Goal: Navigation & Orientation: Find specific page/section

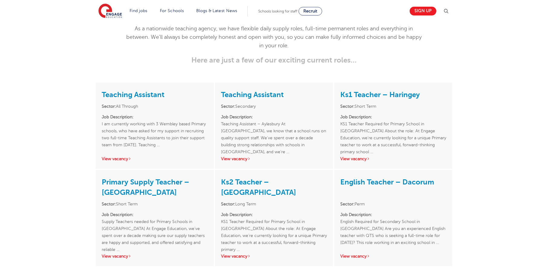
scroll to position [909, 0]
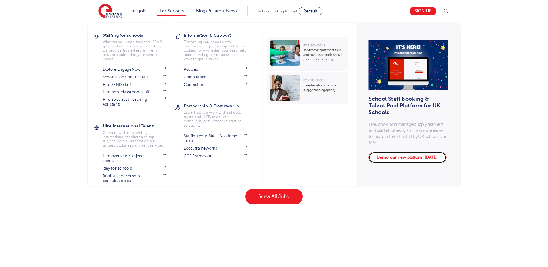
click at [395, 154] on link "Demo our new platform [DATE]!" at bounding box center [408, 157] width 78 height 12
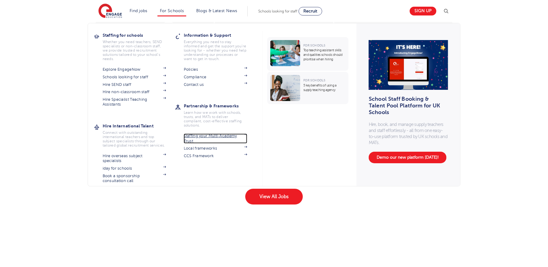
click at [197, 138] on link "Staffing your Multi-Academy Trust" at bounding box center [216, 138] width 64 height 10
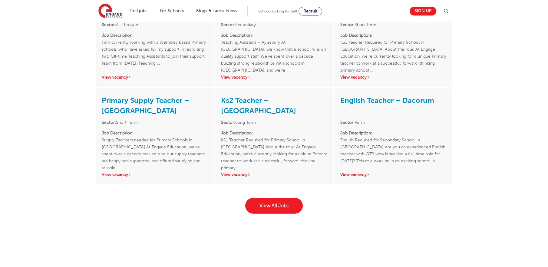
scroll to position [818, 0]
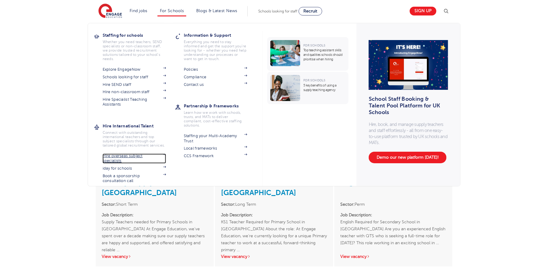
click at [124, 155] on link "Hire overseas subject specialists" at bounding box center [135, 158] width 64 height 10
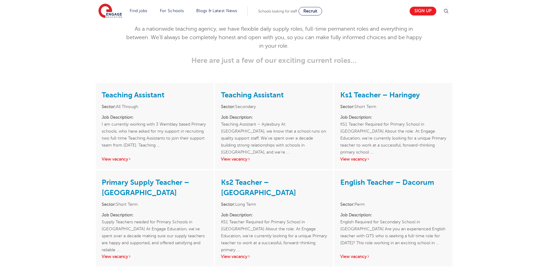
scroll to position [636, 0]
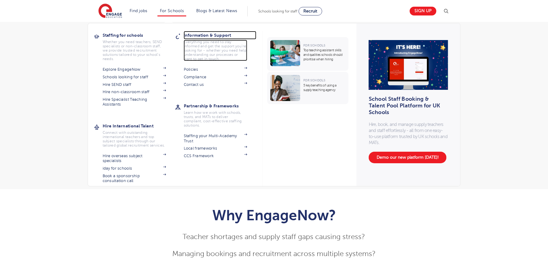
click at [198, 37] on h3 "Information & Support" at bounding box center [220, 35] width 73 height 8
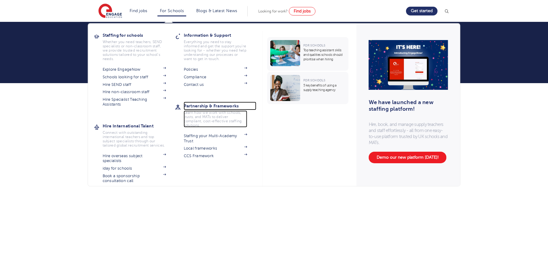
click at [208, 106] on h3 "Partnership & Frameworks" at bounding box center [220, 105] width 73 height 8
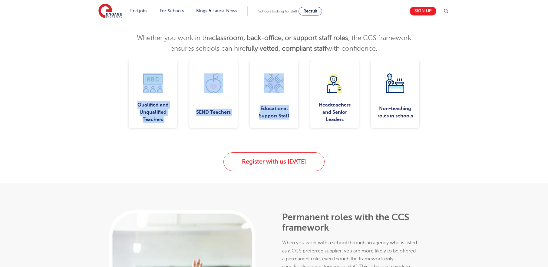
drag, startPoint x: 142, startPoint y: 80, endPoint x: 323, endPoint y: 95, distance: 180.9
click at [321, 95] on div "Qualified and Unqualified Teachers SEND Teachers Educational Support Staff Head…" at bounding box center [274, 94] width 367 height 68
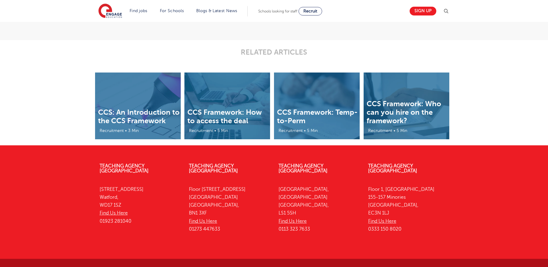
scroll to position [709, 0]
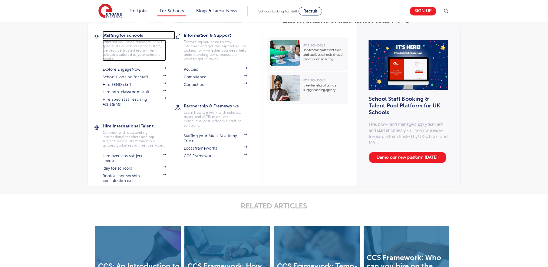
click at [130, 36] on h3 "Staffing for schools" at bounding box center [139, 35] width 73 height 8
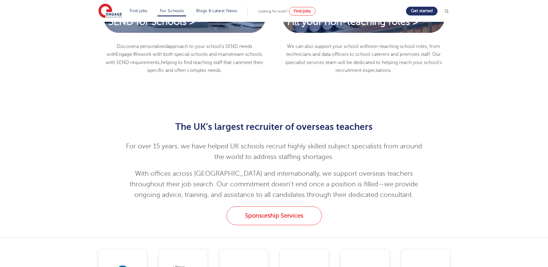
scroll to position [666, 0]
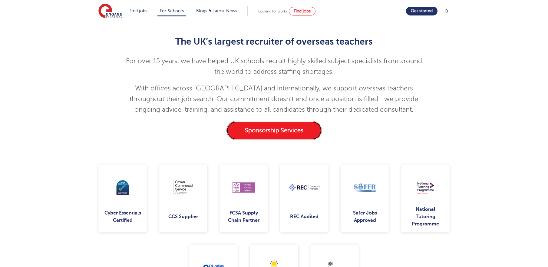
click at [289, 136] on link "Sponsorship Services" at bounding box center [274, 130] width 95 height 19
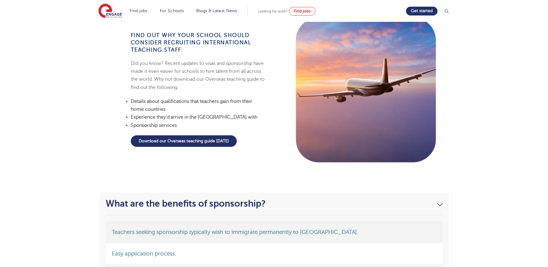
scroll to position [606, 0]
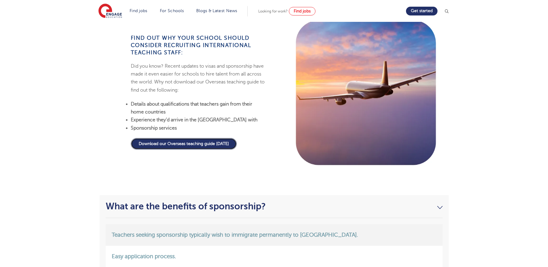
click at [162, 141] on link "Download our Overseas teaching guide [DATE]" at bounding box center [184, 144] width 106 height 12
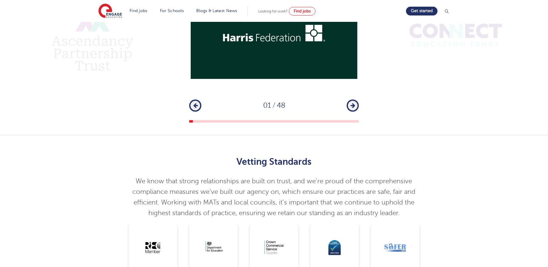
scroll to position [909, 0]
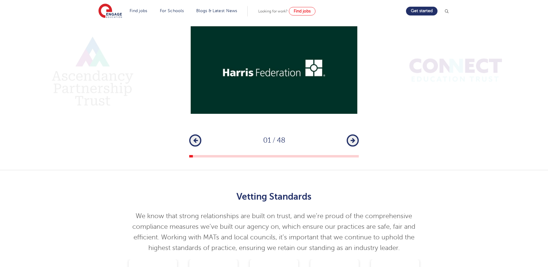
click at [354, 141] on icon "button" at bounding box center [353, 140] width 5 height 5
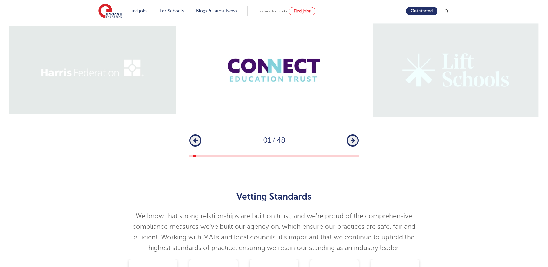
click at [354, 141] on icon "button" at bounding box center [353, 140] width 5 height 5
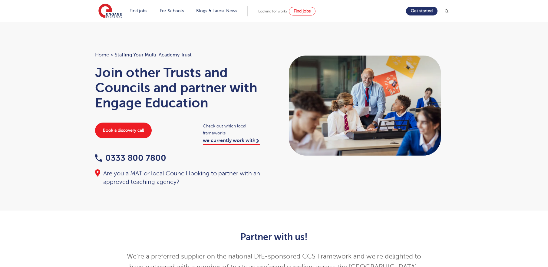
scroll to position [0, 0]
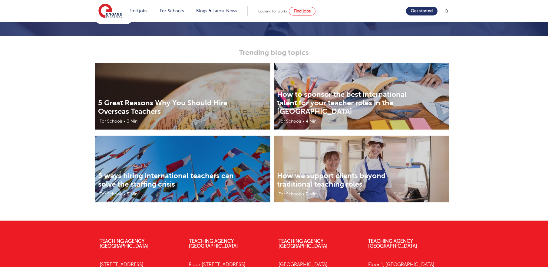
scroll to position [939, 0]
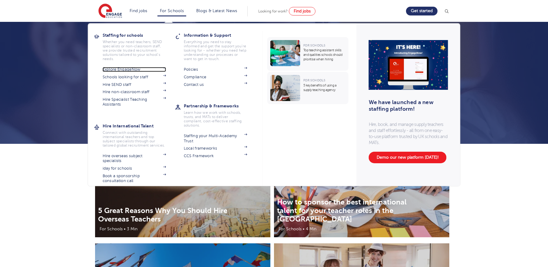
click at [127, 69] on link "Explore EngageNow" at bounding box center [135, 69] width 64 height 5
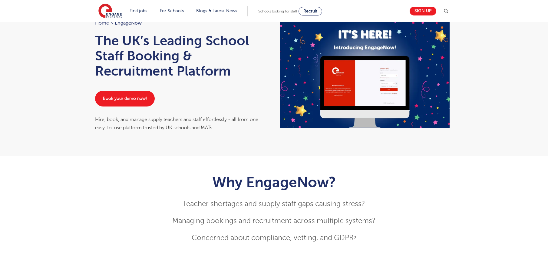
scroll to position [30, 0]
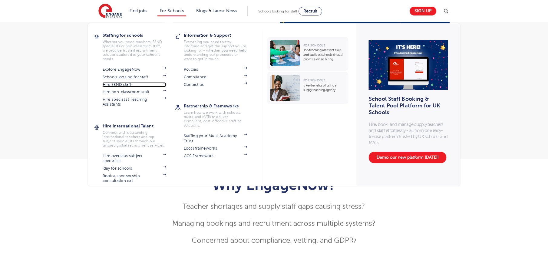
click at [124, 83] on link "Hire SEND staff" at bounding box center [135, 84] width 64 height 5
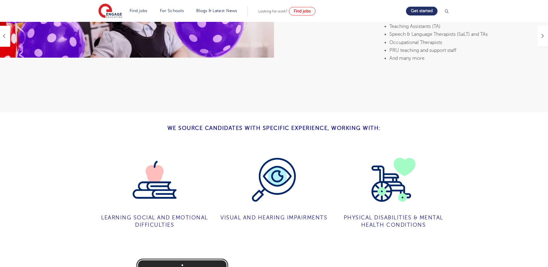
scroll to position [545, 0]
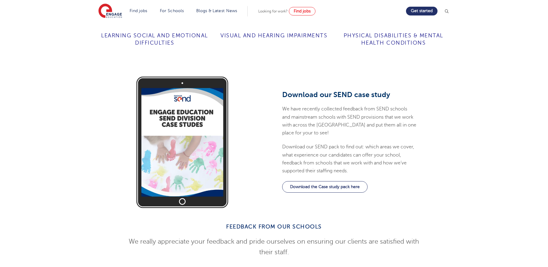
click at [301, 147] on div "Download our SEND case study We have recently collected feedback from SEND scho…" at bounding box center [350, 142] width 142 height 137
click at [301, 181] on link "Download the Case study pack here" at bounding box center [324, 187] width 85 height 12
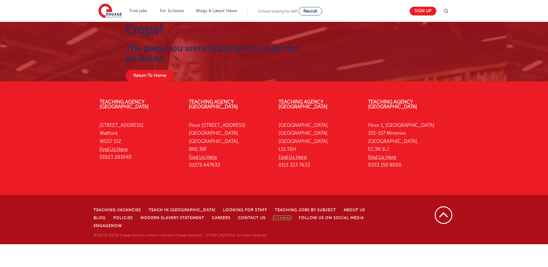
click at [273, 215] on link "Sitemap" at bounding box center [282, 217] width 18 height 4
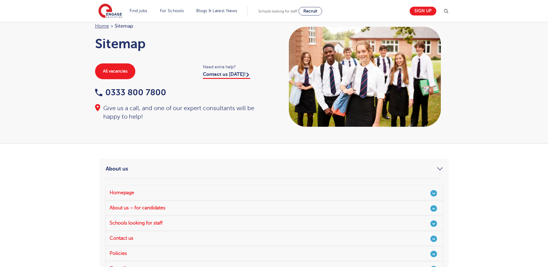
click at [126, 171] on link "About us" at bounding box center [274, 168] width 337 height 7
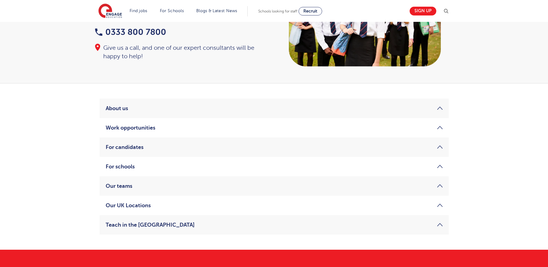
scroll to position [61, 0]
click at [138, 209] on li "Our UK Locations Watford London Brighton Leeds" at bounding box center [274, 204] width 349 height 19
click at [137, 206] on link "Our UK Locations" at bounding box center [274, 204] width 337 height 7
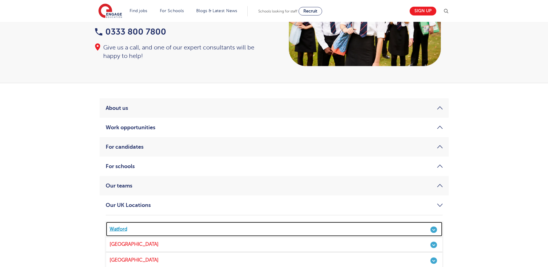
click at [119, 229] on link "Watford" at bounding box center [274, 228] width 337 height 15
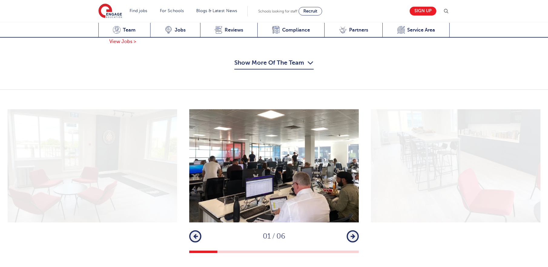
scroll to position [757, 0]
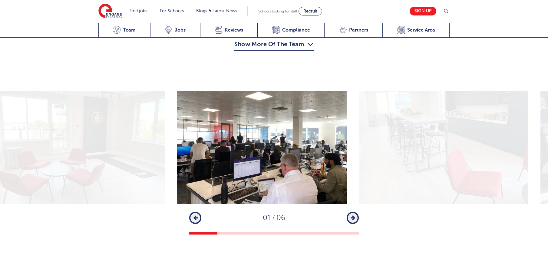
drag, startPoint x: 350, startPoint y: 112, endPoint x: 263, endPoint y: 108, distance: 87.6
click at [310, 109] on img at bounding box center [262, 147] width 170 height 113
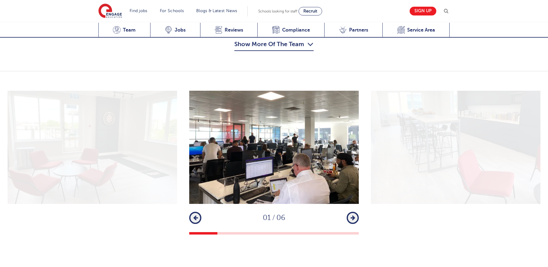
drag, startPoint x: 200, startPoint y: 115, endPoint x: 168, endPoint y: 114, distance: 32.1
click at [189, 114] on img at bounding box center [274, 147] width 170 height 113
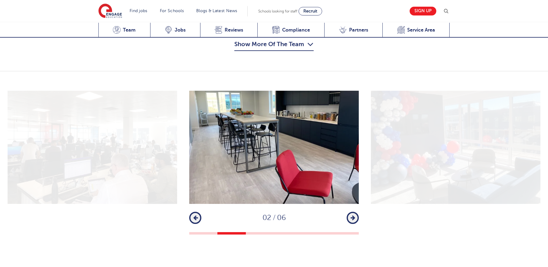
click at [353, 215] on icon "button" at bounding box center [353, 217] width 5 height 5
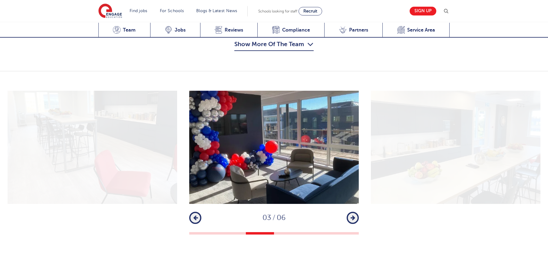
click at [353, 215] on icon "button" at bounding box center [353, 217] width 5 height 5
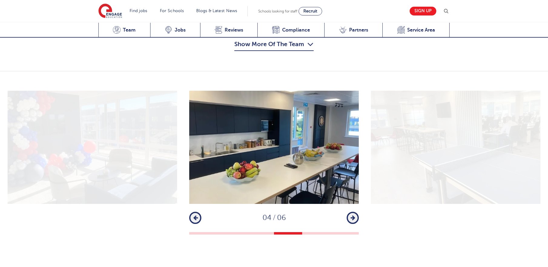
click at [353, 215] on icon "button" at bounding box center [353, 217] width 5 height 5
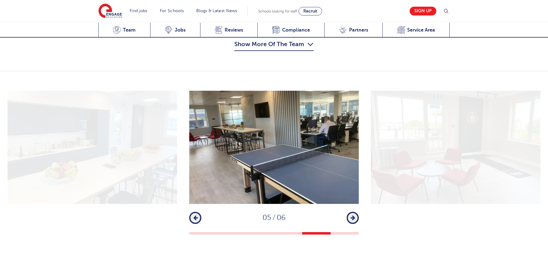
click at [352, 215] on icon "button" at bounding box center [353, 217] width 5 height 5
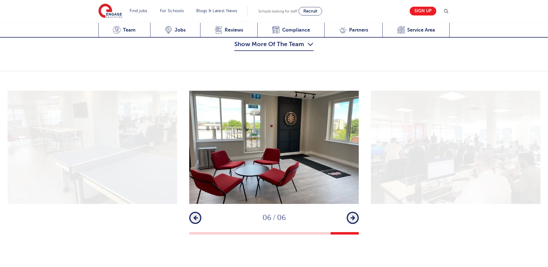
click at [352, 215] on icon "button" at bounding box center [353, 217] width 5 height 5
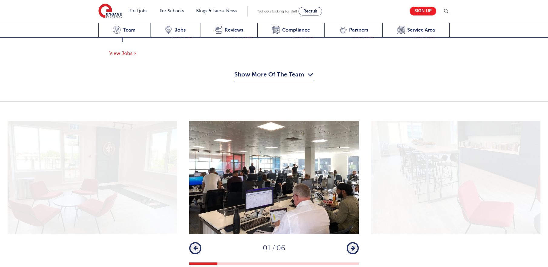
scroll to position [545, 0]
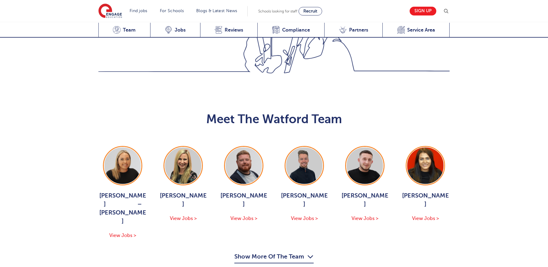
click at [281, 251] on button "Show More Of The Team" at bounding box center [273, 257] width 79 height 12
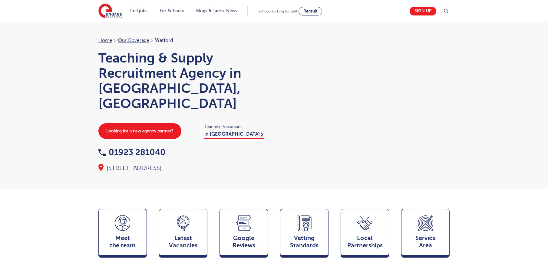
scroll to position [0, 0]
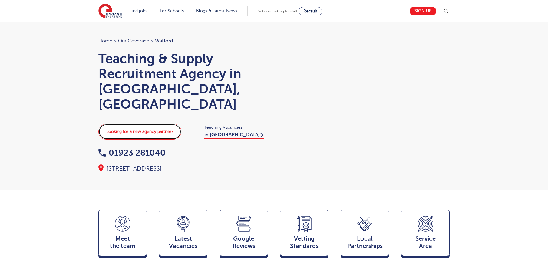
click at [135, 124] on link "Looking for a new agency partner?" at bounding box center [139, 132] width 83 height 16
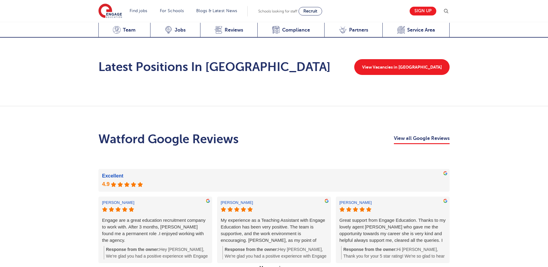
scroll to position [1090, 0]
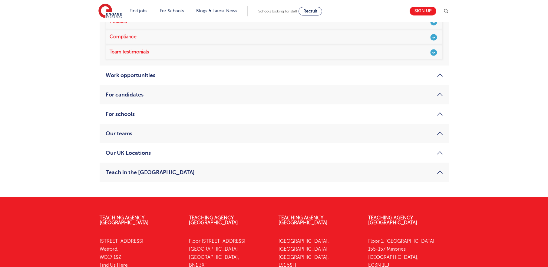
scroll to position [242, 0]
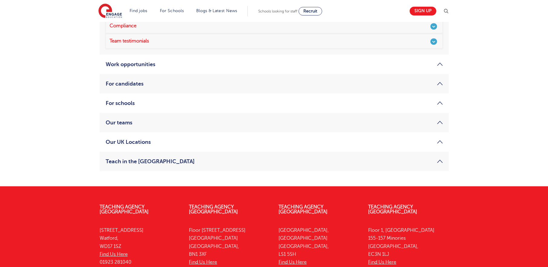
click at [141, 145] on link "Our UK Locations" at bounding box center [274, 141] width 337 height 7
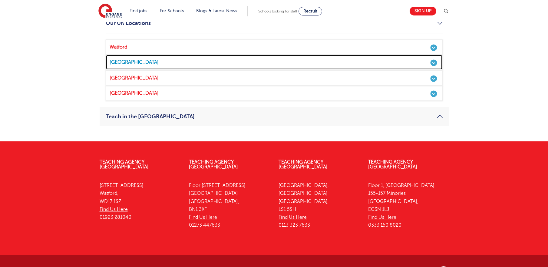
click at [122, 60] on link "London" at bounding box center [274, 62] width 337 height 15
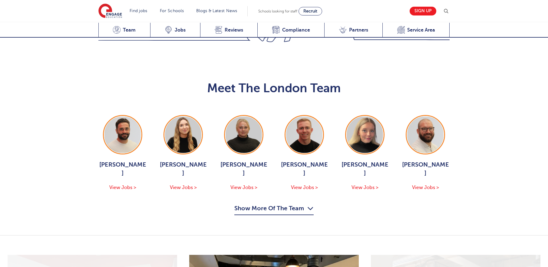
scroll to position [606, 0]
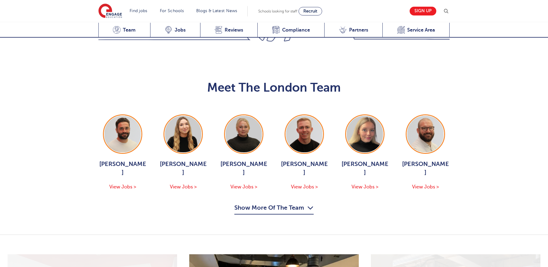
click at [274, 203] on button "Show More Of The Team" at bounding box center [273, 209] width 79 height 12
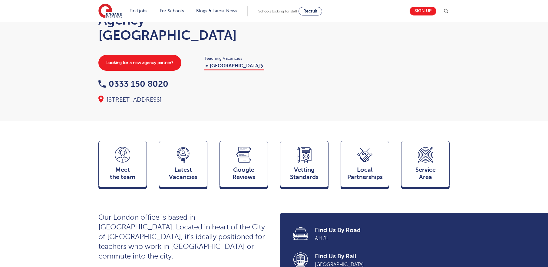
scroll to position [53, 0]
drag, startPoint x: 280, startPoint y: 210, endPoint x: 283, endPoint y: 199, distance: 11.5
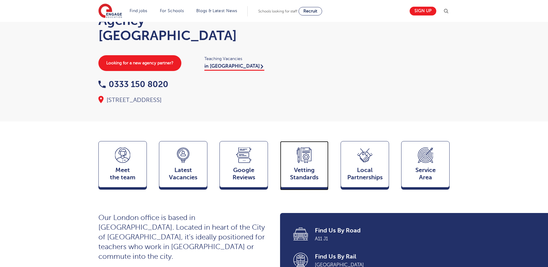
drag, startPoint x: 313, startPoint y: 198, endPoint x: 191, endPoint y: 125, distance: 142.0
click at [222, 68] on link "in London" at bounding box center [234, 66] width 60 height 7
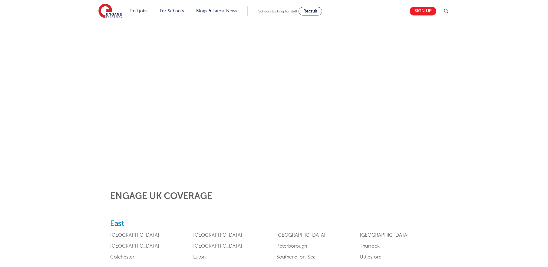
scroll to position [121, 0]
